Goal: Task Accomplishment & Management: Manage account settings

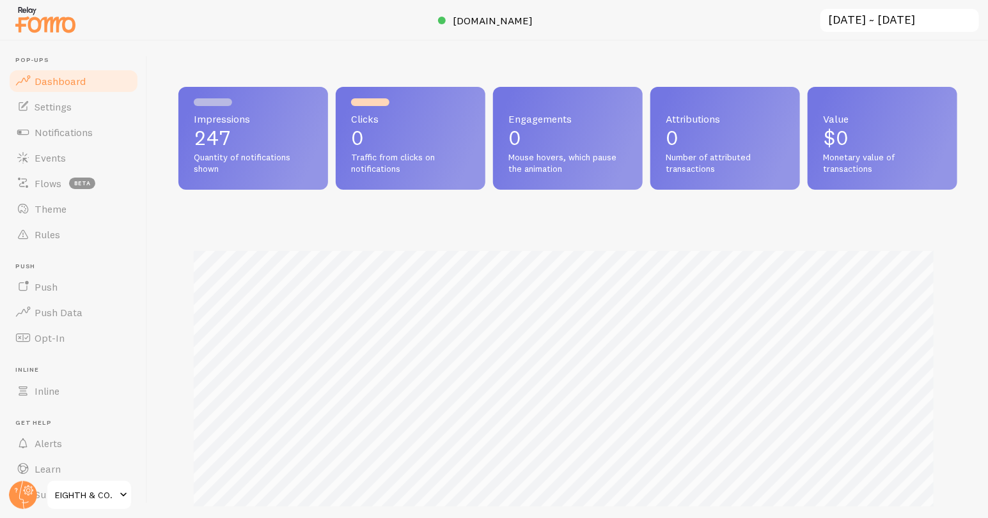
scroll to position [638997, 638563]
click at [82, 127] on span "Notifications" at bounding box center [64, 132] width 58 height 13
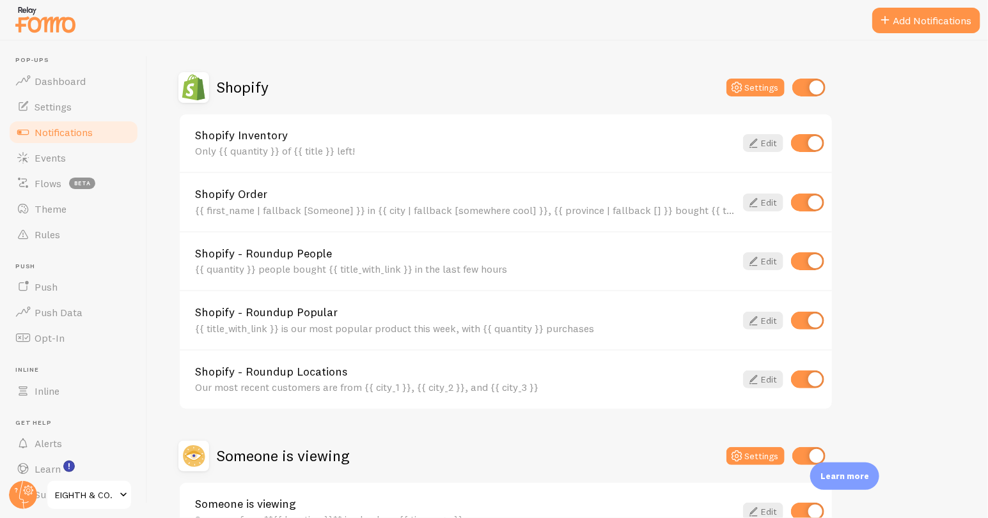
scroll to position [424, 0]
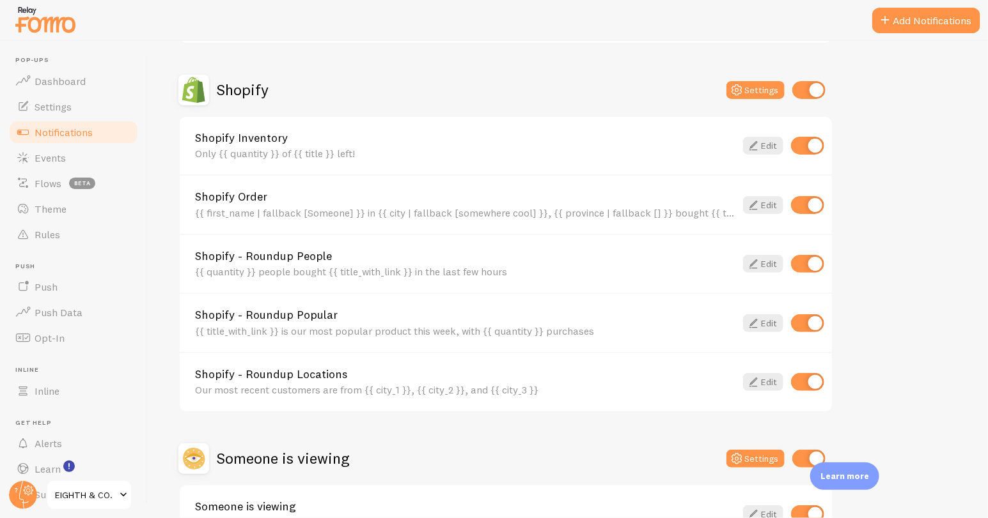
click at [806, 145] on input "checkbox" at bounding box center [807, 146] width 33 height 18
checkbox input "false"
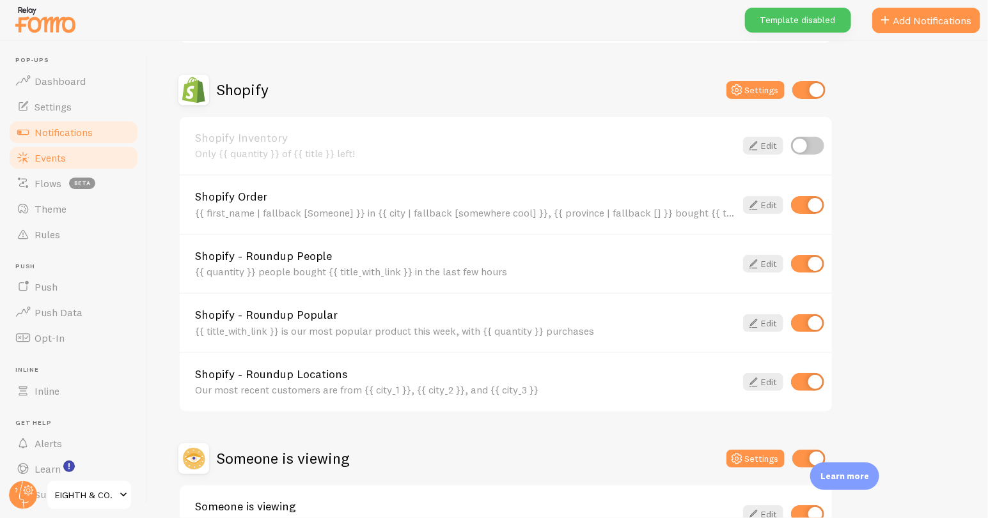
click at [54, 157] on span "Events" at bounding box center [50, 158] width 31 height 13
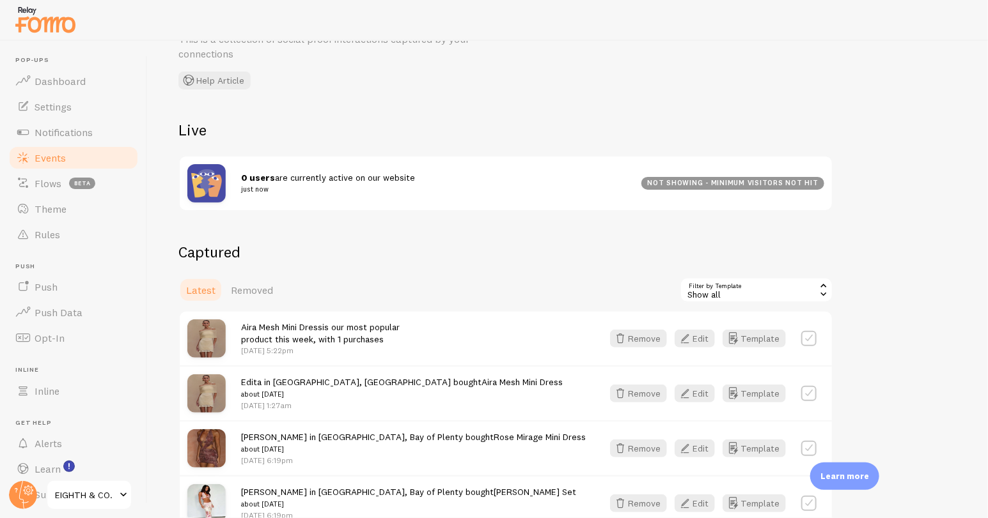
scroll to position [144, 0]
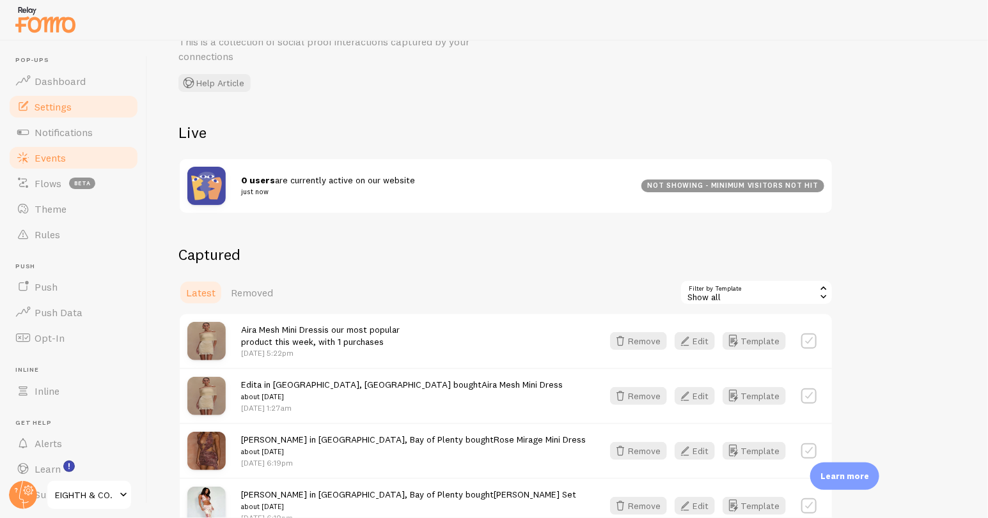
click at [50, 109] on span "Settings" at bounding box center [53, 106] width 37 height 13
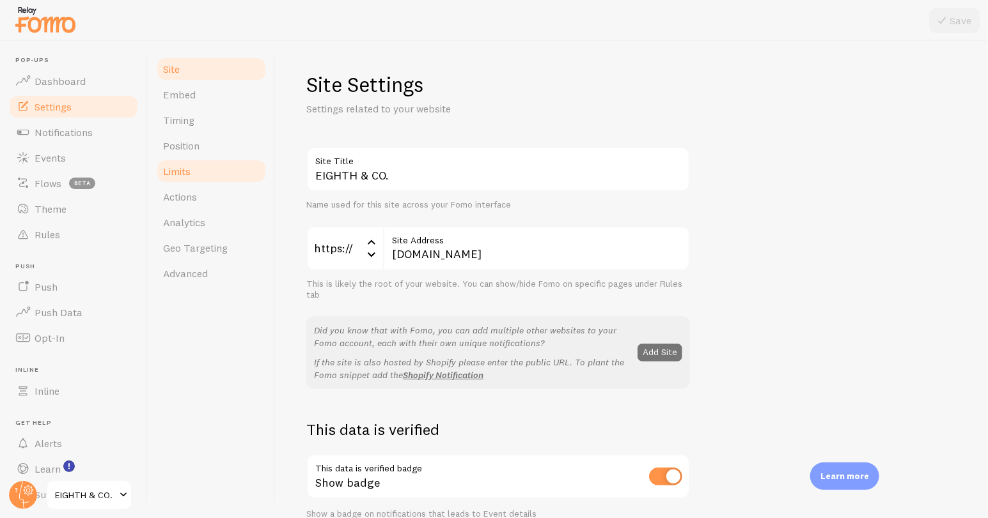
click at [190, 174] on span "Limits" at bounding box center [176, 171] width 27 height 13
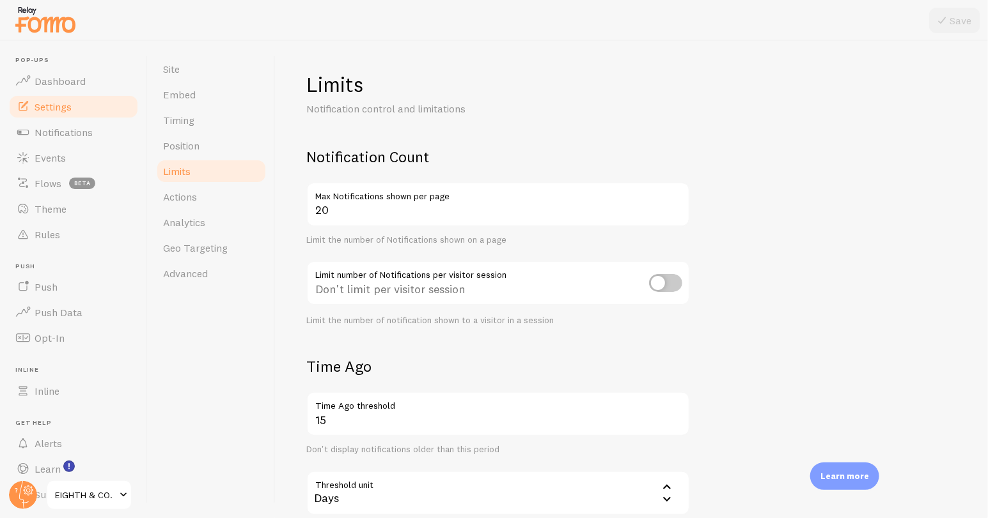
scroll to position [291, 0]
